Goal: Information Seeking & Learning: Check status

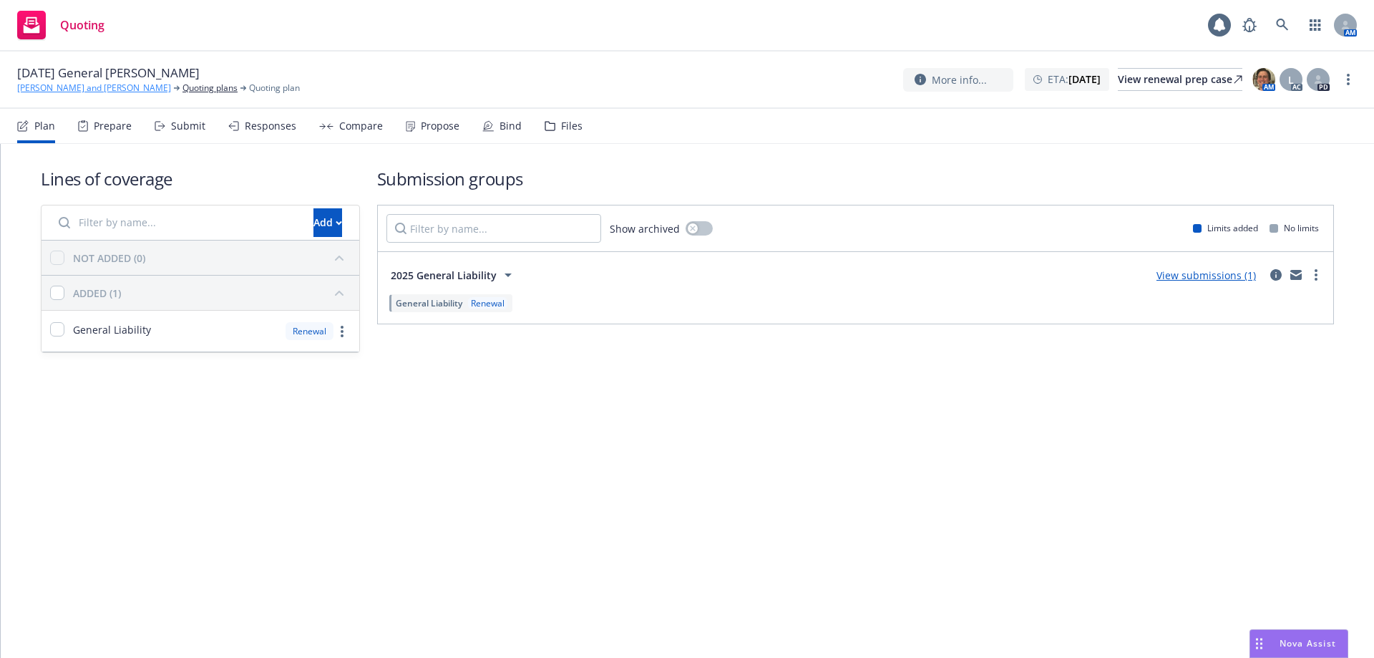
click at [89, 89] on link "[PERSON_NAME] and [PERSON_NAME]" at bounding box center [94, 88] width 154 height 13
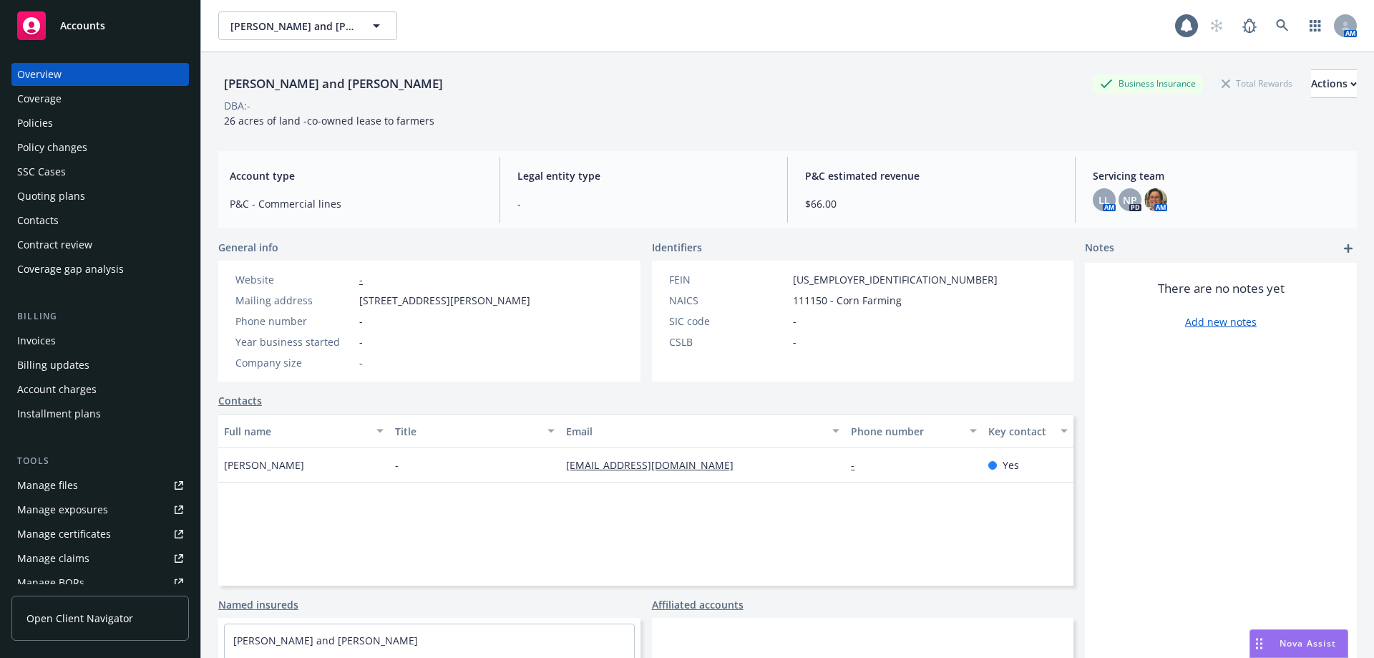
click at [31, 116] on div "Policies" at bounding box center [35, 123] width 36 height 23
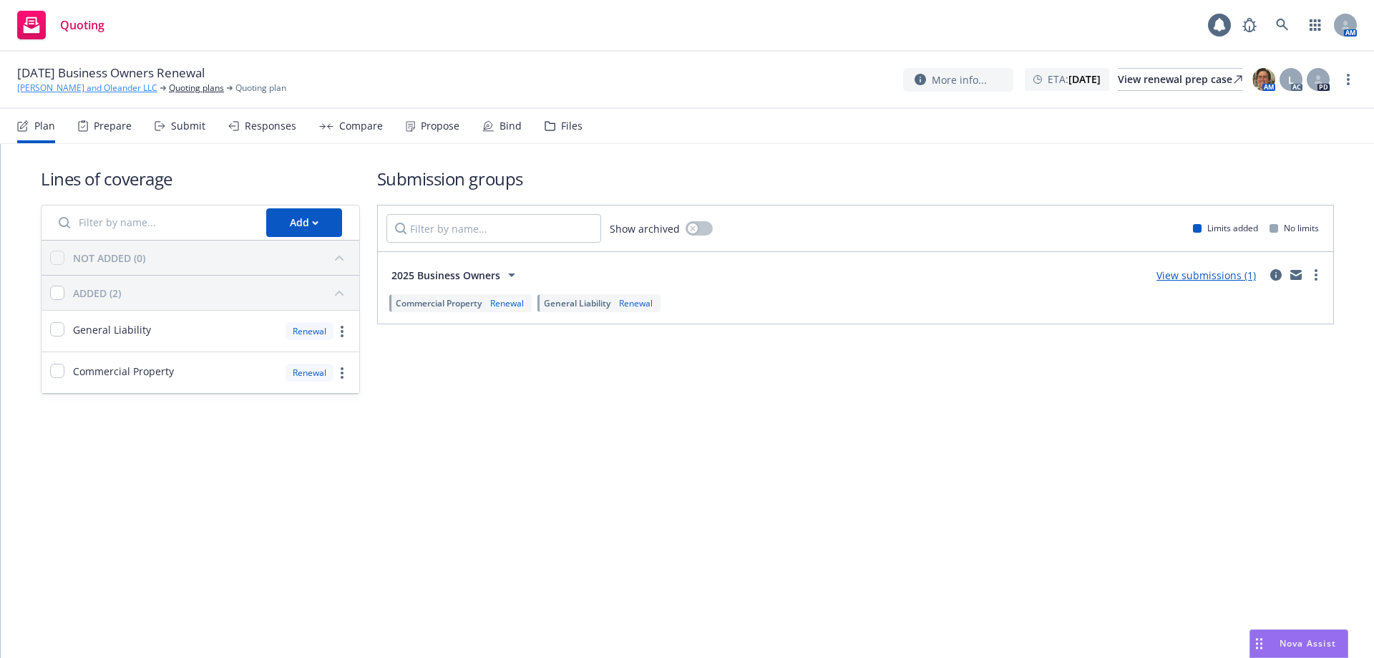
click at [63, 85] on link "[PERSON_NAME] and Oleander LLC" at bounding box center [87, 88] width 140 height 13
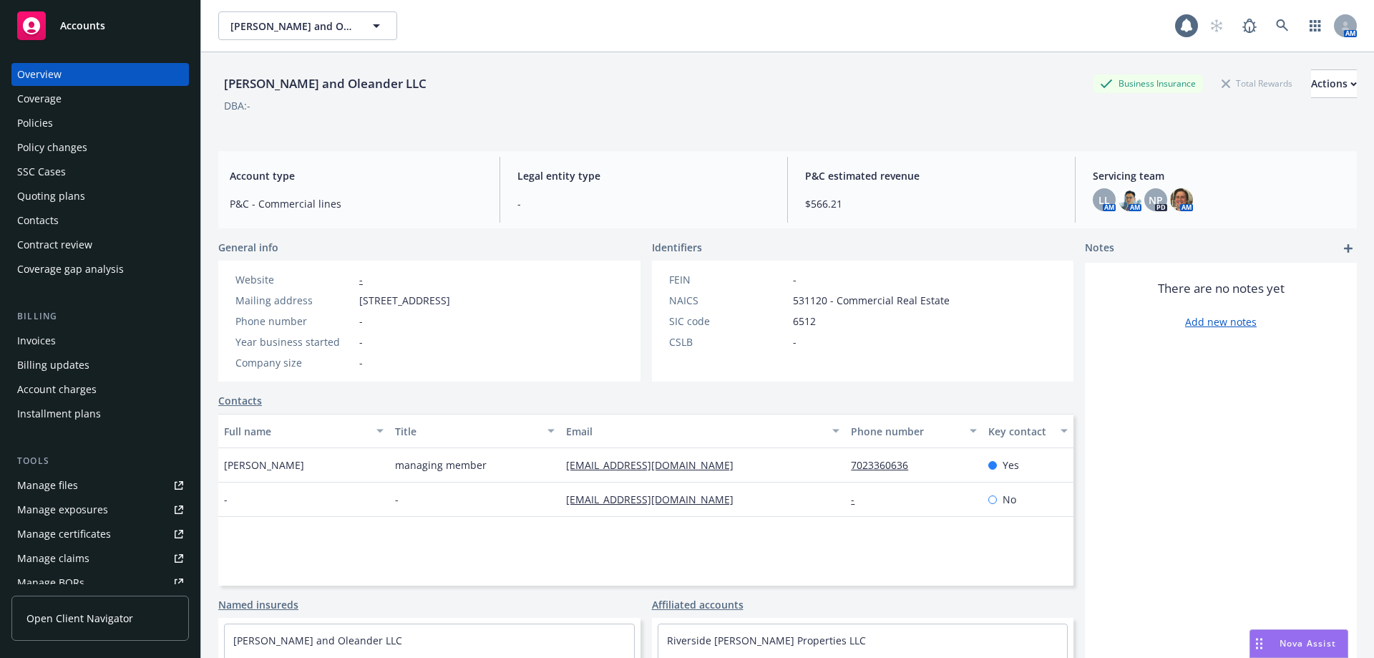
click at [67, 118] on div "Policies" at bounding box center [100, 123] width 166 height 23
